Goal: Find specific page/section: Find specific page/section

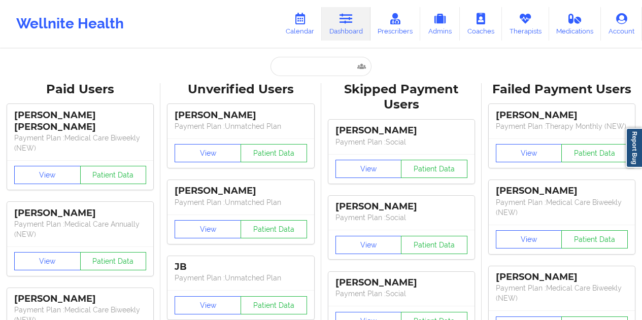
click at [295, 65] on input "text" at bounding box center [320, 66] width 100 height 19
type input "[EMAIL_ADDRESS][DOMAIN_NAME]"
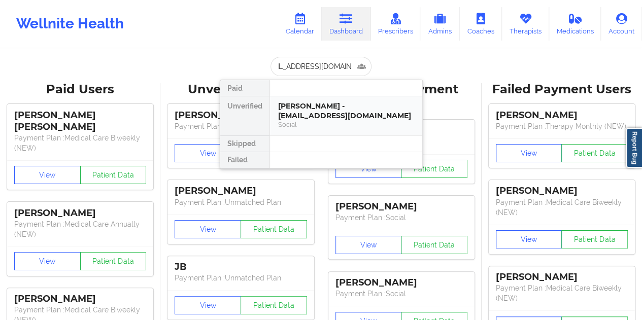
click at [313, 110] on div "[PERSON_NAME] - [EMAIL_ADDRESS][DOMAIN_NAME]" at bounding box center [346, 110] width 136 height 19
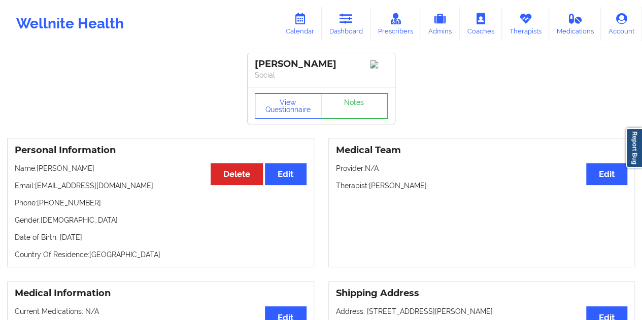
click at [352, 102] on link "Notes" at bounding box center [354, 105] width 67 height 25
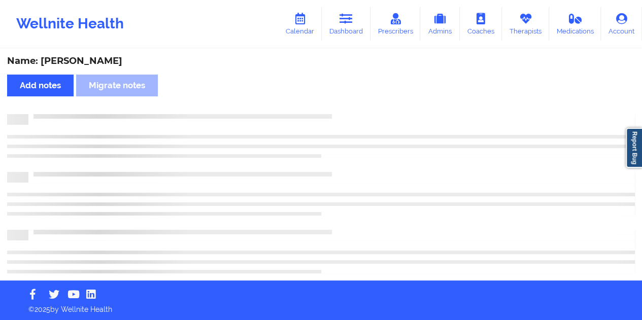
click at [78, 63] on div "Name: [PERSON_NAME]" at bounding box center [321, 61] width 628 height 12
copy div "[PERSON_NAME]"
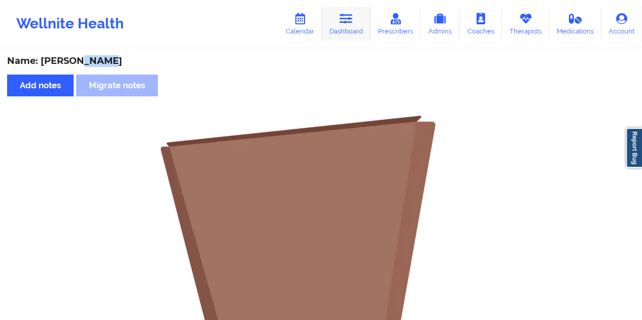
click at [339, 28] on link "Dashboard" at bounding box center [346, 23] width 49 height 33
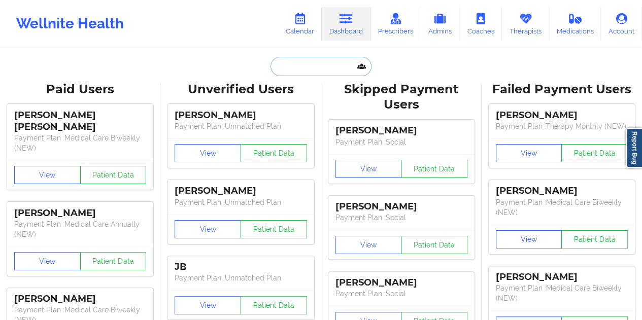
click at [323, 61] on input "text" at bounding box center [320, 66] width 100 height 19
paste input "[PERSON_NAME][EMAIL_ADDRESS][PERSON_NAME][DOMAIN_NAME]"
type input "[PERSON_NAME][EMAIL_ADDRESS][PERSON_NAME][DOMAIN_NAME]"
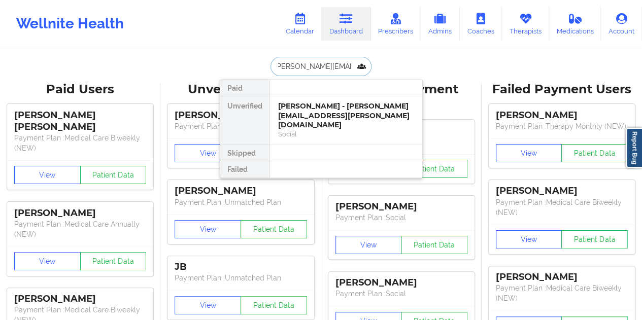
click at [333, 113] on div "[PERSON_NAME] - [PERSON_NAME][EMAIL_ADDRESS][PERSON_NAME][DOMAIN_NAME]" at bounding box center [346, 115] width 136 height 28
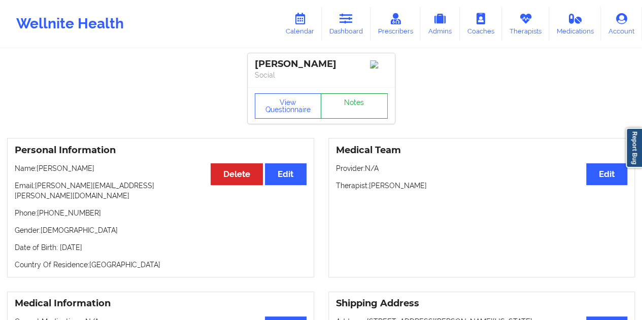
click at [352, 107] on link "Notes" at bounding box center [354, 105] width 67 height 25
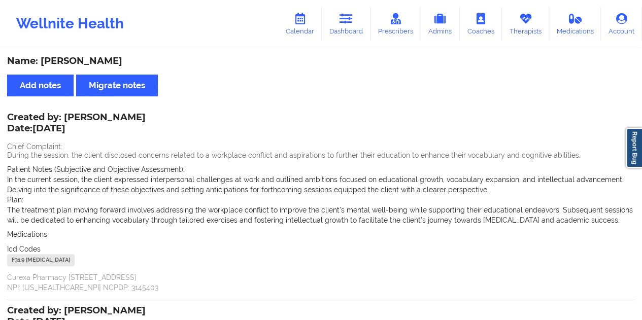
drag, startPoint x: 346, startPoint y: 17, endPoint x: 346, endPoint y: 41, distance: 23.3
click at [346, 17] on icon at bounding box center [345, 18] width 13 height 11
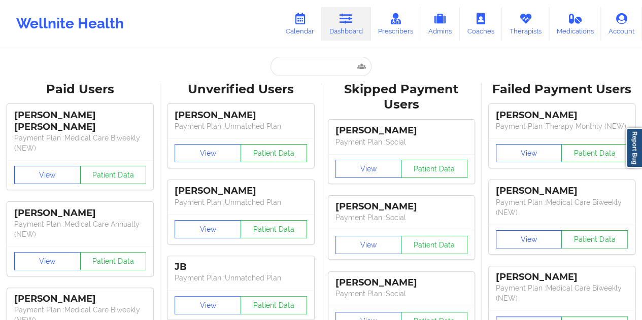
click at [322, 71] on input "text" at bounding box center [320, 66] width 100 height 19
paste input "[EMAIL_ADDRESS][DOMAIN_NAME]"
type input "[EMAIL_ADDRESS][DOMAIN_NAME]"
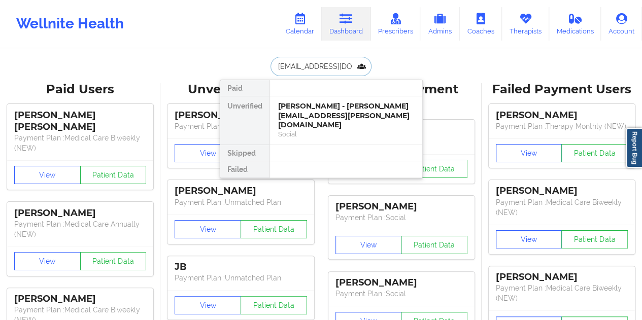
scroll to position [0, 3]
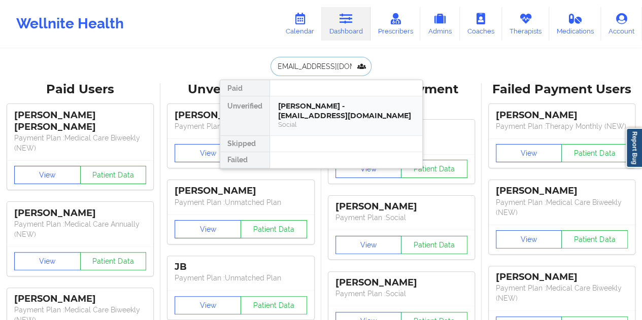
click at [330, 119] on div "[PERSON_NAME] - [EMAIL_ADDRESS][DOMAIN_NAME] Social" at bounding box center [346, 115] width 136 height 28
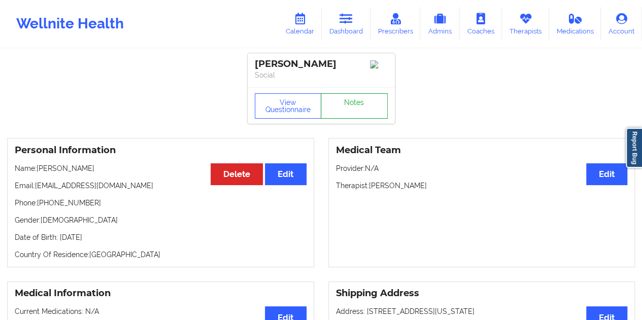
click at [350, 104] on link "Notes" at bounding box center [354, 105] width 67 height 25
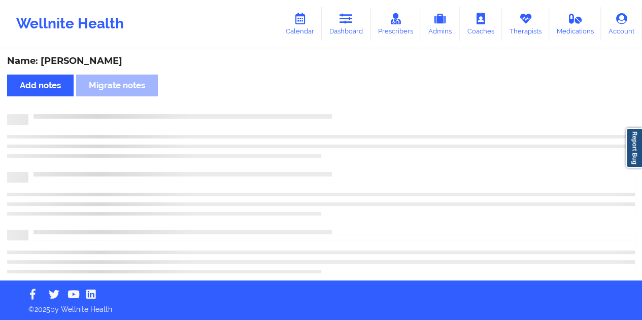
click at [109, 60] on div "Name: [PERSON_NAME]" at bounding box center [321, 61] width 628 height 12
click at [108, 60] on div "Name: [PERSON_NAME]" at bounding box center [321, 61] width 628 height 12
copy div "Thaha"
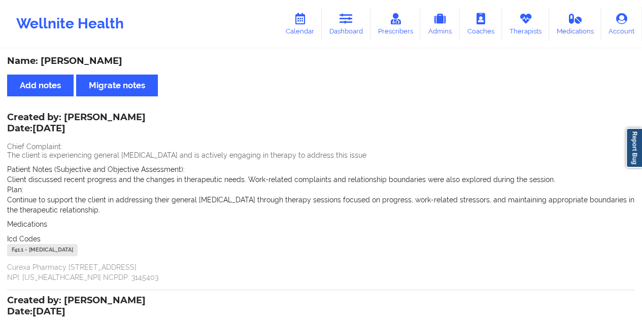
click at [344, 23] on icon at bounding box center [345, 18] width 13 height 11
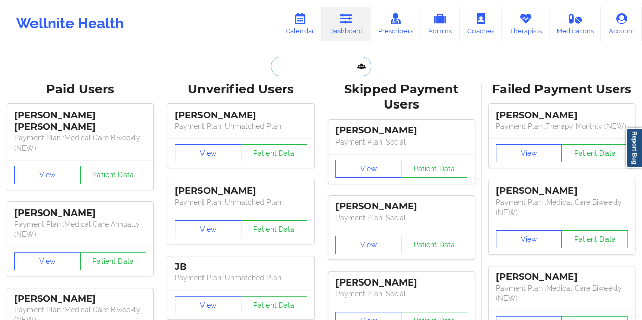
click at [320, 57] on input "text" at bounding box center [320, 66] width 100 height 19
paste input "[EMAIL_ADDRESS][DOMAIN_NAME]"
type input "[EMAIL_ADDRESS][DOMAIN_NAME]"
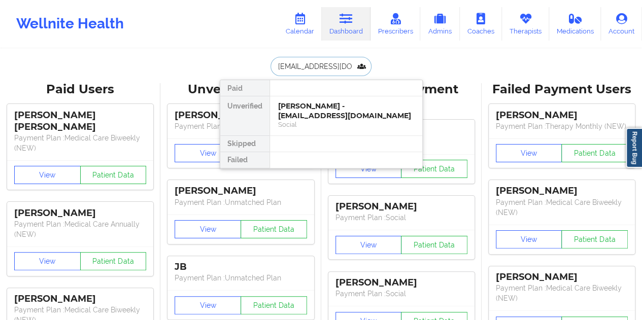
scroll to position [0, 15]
click at [318, 112] on div "[PERSON_NAME] - [EMAIL_ADDRESS][DOMAIN_NAME]" at bounding box center [346, 110] width 136 height 19
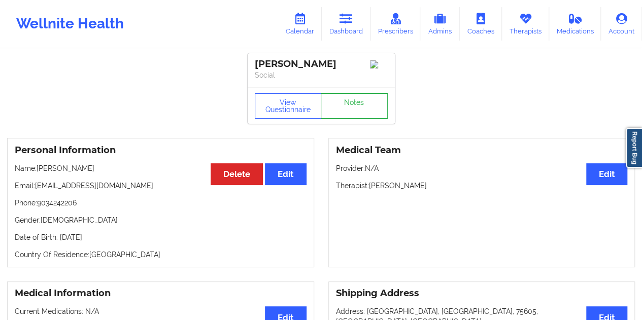
click at [348, 111] on link "Notes" at bounding box center [354, 105] width 67 height 25
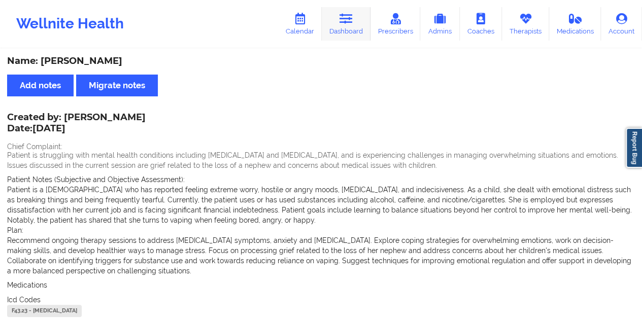
click at [347, 16] on icon at bounding box center [345, 18] width 13 height 11
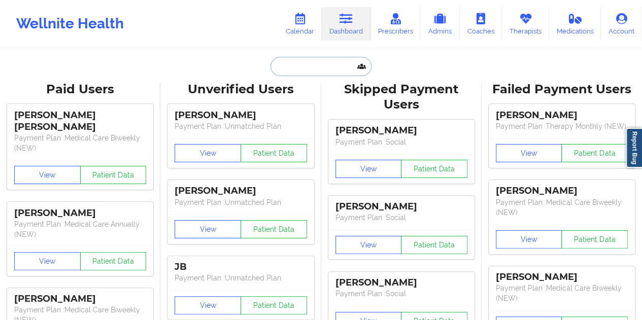
click at [291, 61] on input "text" at bounding box center [320, 66] width 100 height 19
paste input "[PERSON_NAME][EMAIL_ADDRESS][DOMAIN_NAME]"
type input "[PERSON_NAME][EMAIL_ADDRESS][DOMAIN_NAME]"
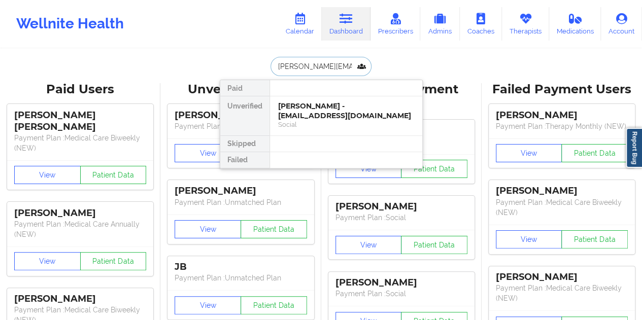
scroll to position [0, 22]
click at [336, 110] on div "Hannah Witthauer - [EMAIL_ADDRESS][DOMAIN_NAME]" at bounding box center [346, 110] width 136 height 19
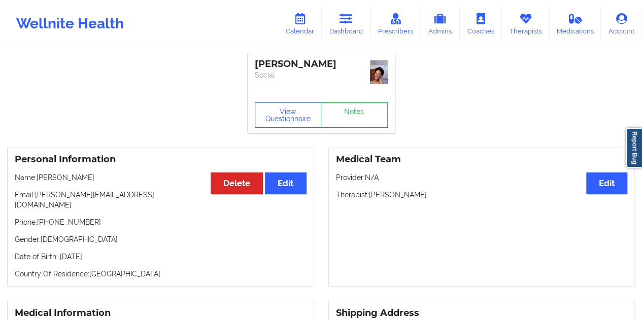
click at [350, 109] on link "Notes" at bounding box center [354, 115] width 67 height 25
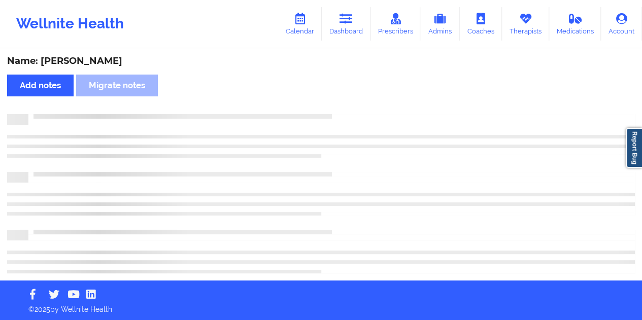
click at [110, 57] on div "Name: [PERSON_NAME]" at bounding box center [321, 61] width 628 height 12
copy div "[PERSON_NAME]"
